Goal: Find specific fact: Find specific fact

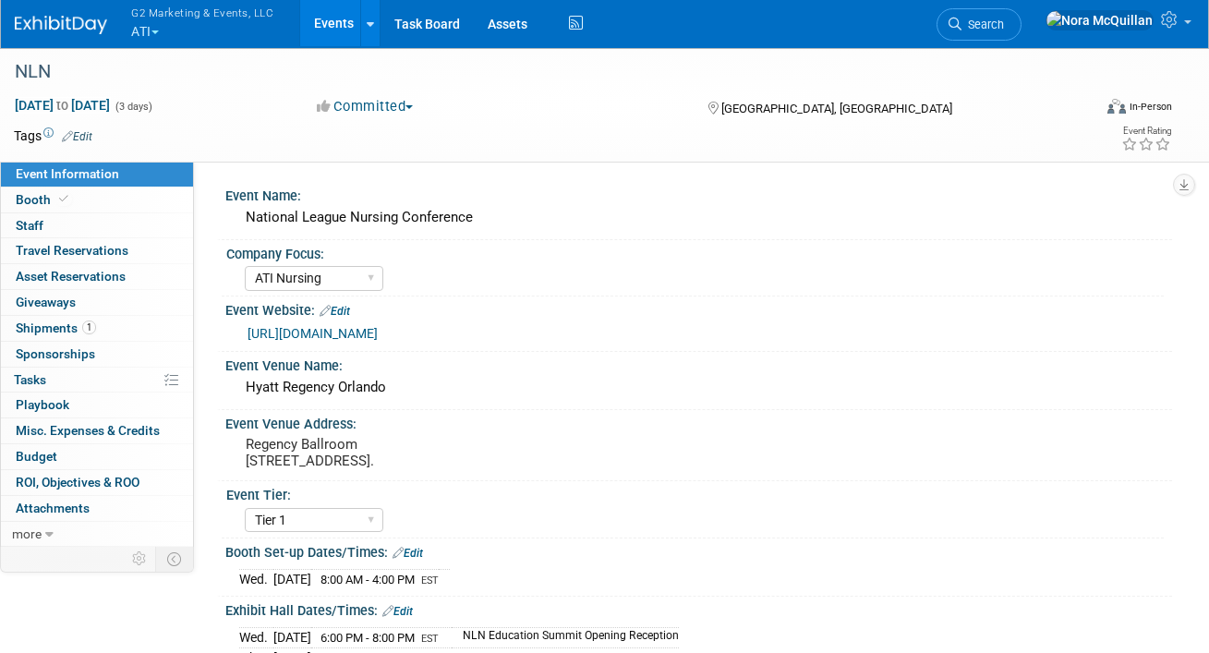
select select "ATI Nursing"
select select "Tier 1"
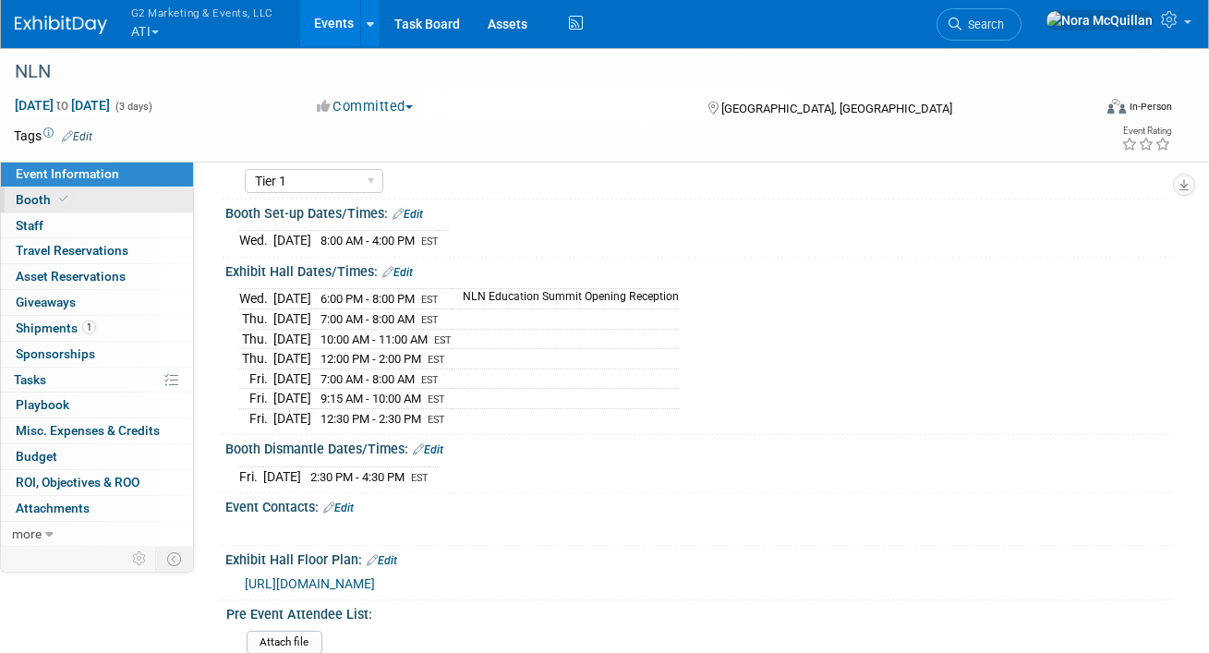
click at [95, 199] on link "Booth" at bounding box center [97, 199] width 192 height 25
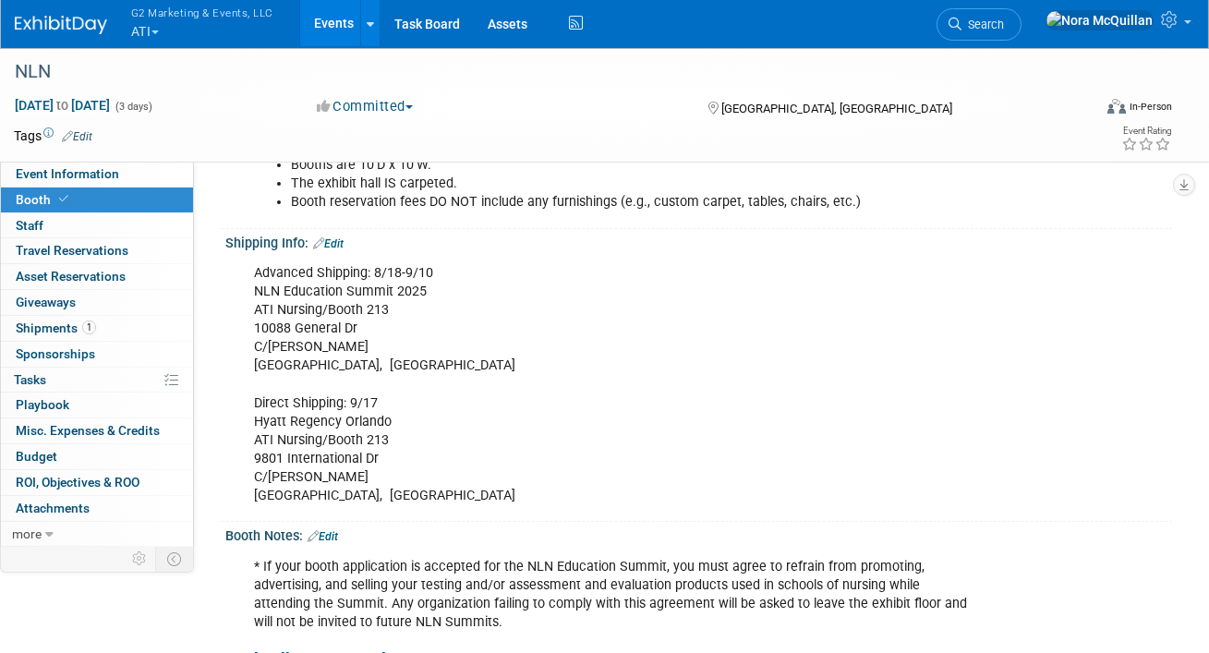
scroll to position [363, 0]
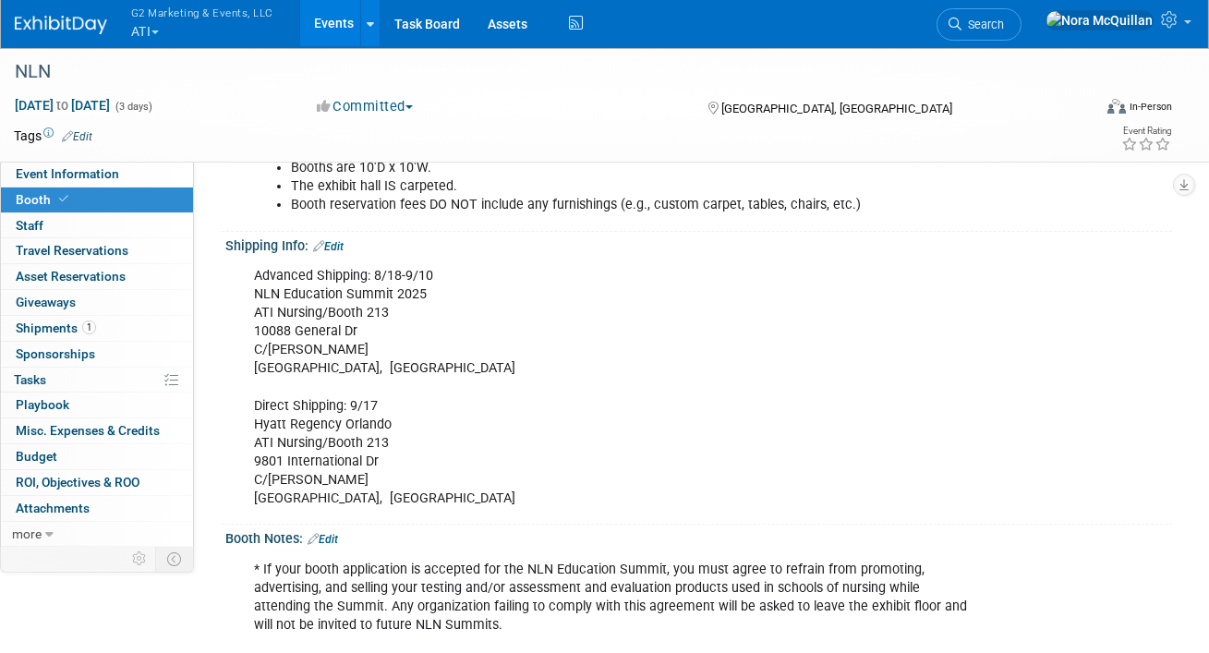
click at [317, 332] on div "Advanced Shipping: 8/18-9/10 NLN Education Summit 2025 ATI Nursing/Booth 213 [S…" at bounding box center [613, 387] width 745 height 259
click at [322, 307] on div "Advanced Shipping: 8/18-9/10 NLN Education Summit 2025 ATI Nursing/Booth 213 [S…" at bounding box center [613, 387] width 745 height 259
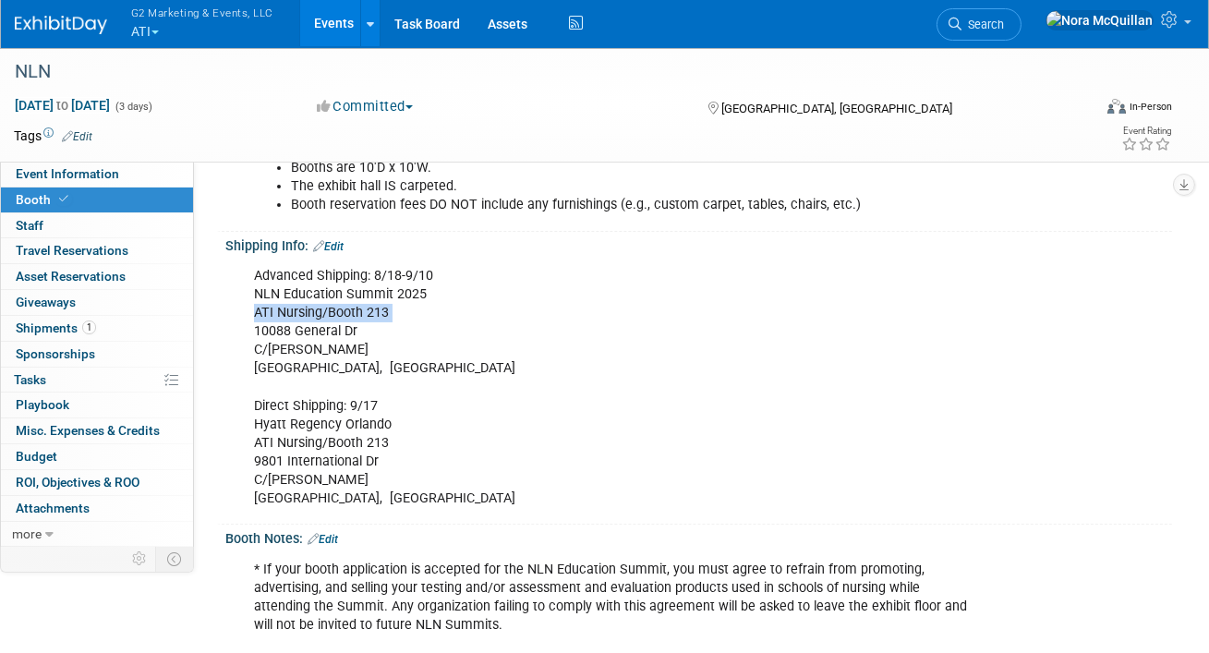
click at [322, 307] on div "Advanced Shipping: 8/18-9/10 NLN Education Summit 2025 ATI Nursing/Booth 213 [S…" at bounding box center [613, 387] width 745 height 259
copy div "ATI Nursing/Booth 213"
click at [299, 332] on div "Advanced Shipping: 8/18-9/10 NLN Education Summit 2025 ATI Nursing/Booth 213 [S…" at bounding box center [613, 387] width 745 height 259
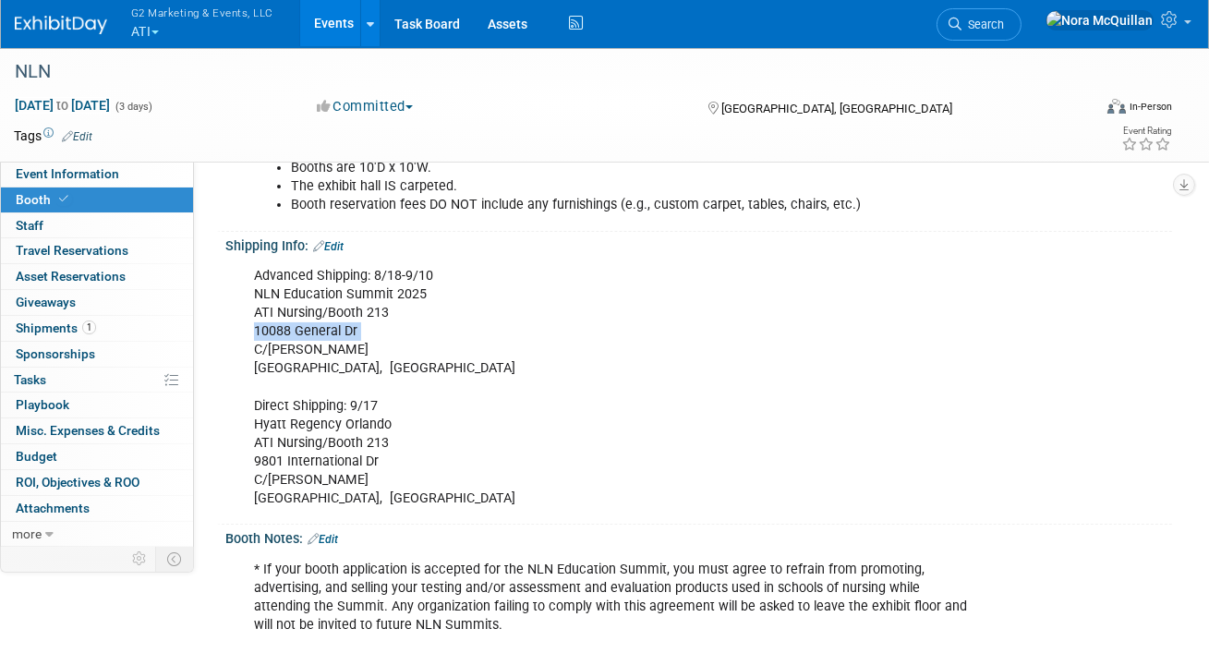
copy div "10088 General Dr"
